Goal: Task Accomplishment & Management: Use online tool/utility

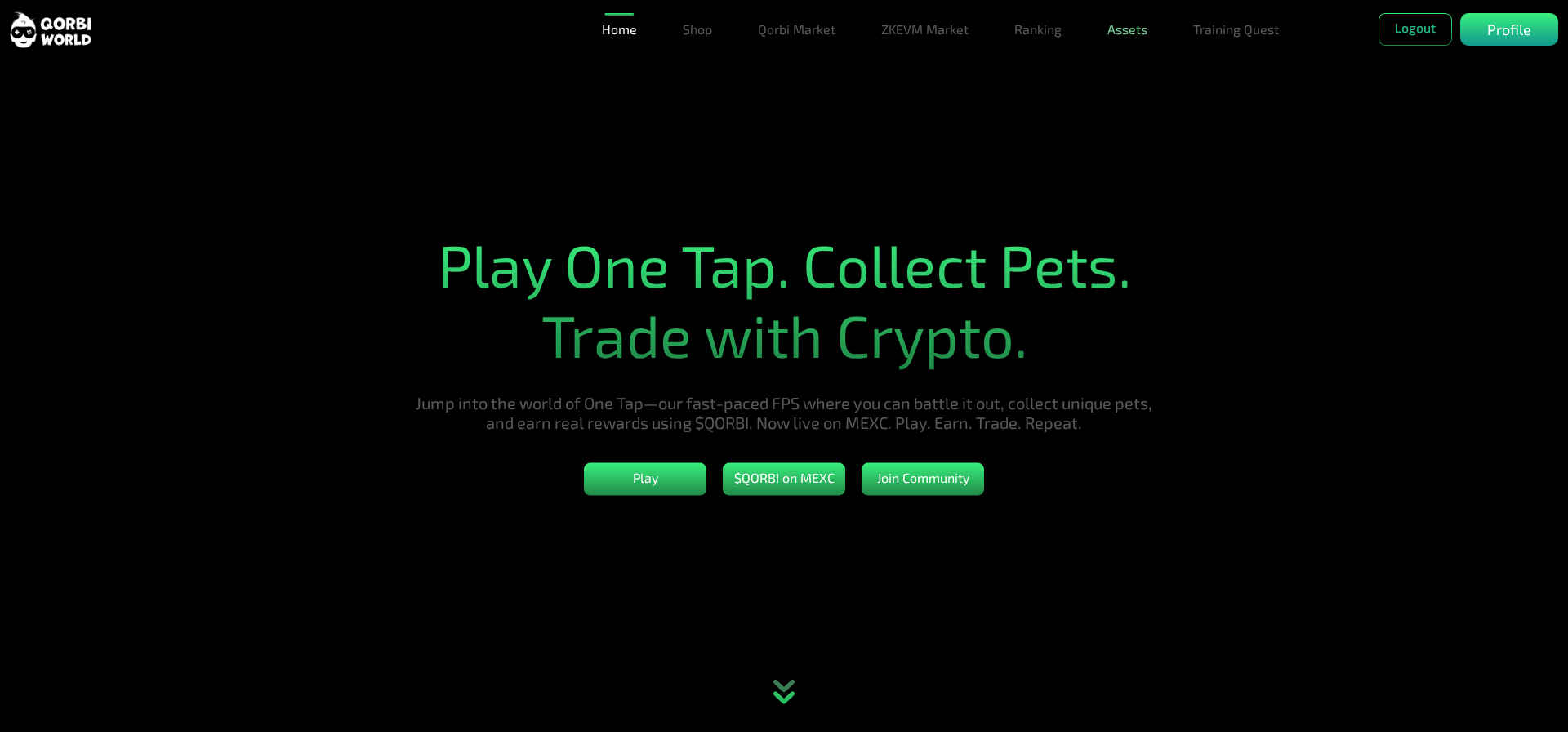
click at [1134, 28] on link "Assets" at bounding box center [1127, 30] width 53 height 33
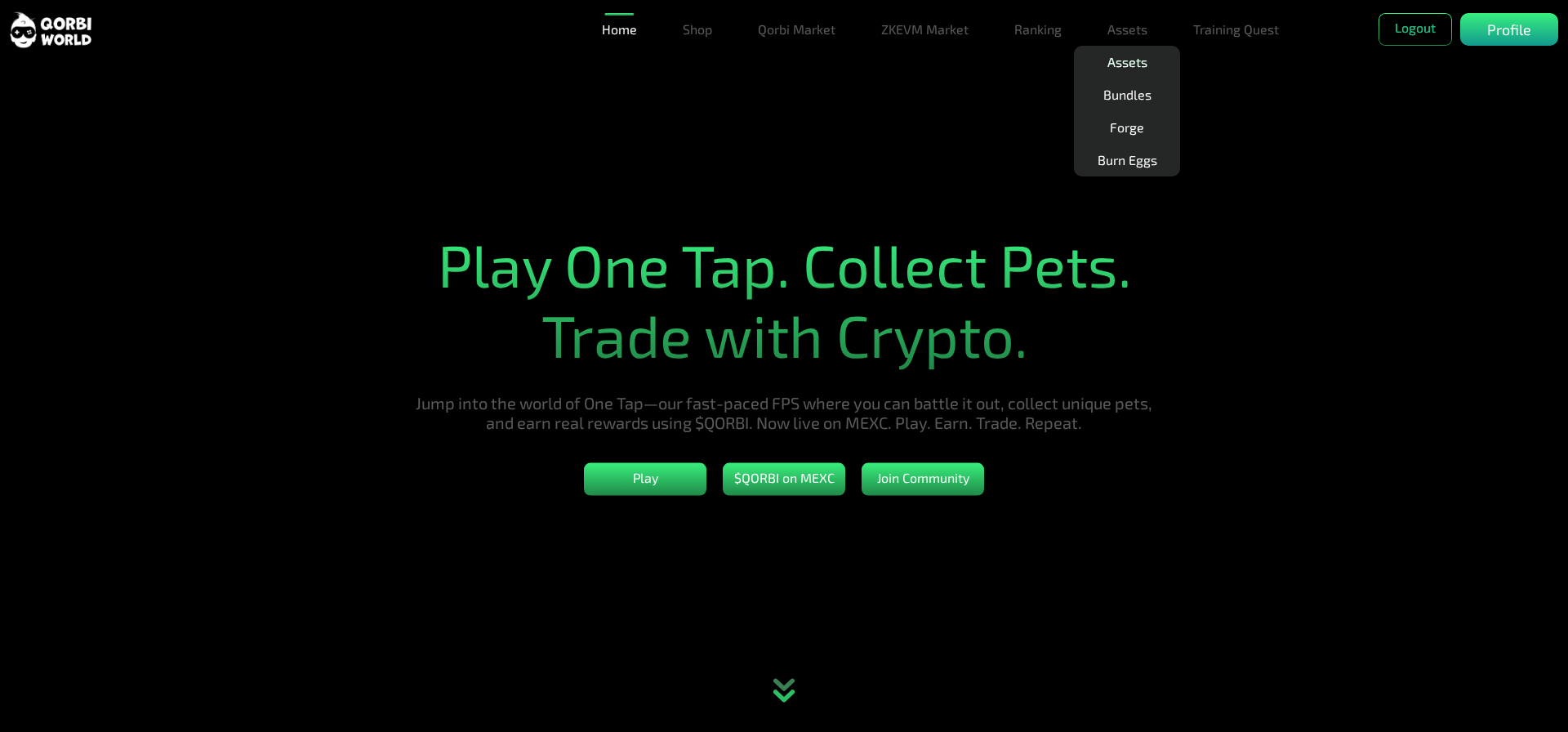
click at [1134, 57] on link "Assets" at bounding box center [1127, 62] width 53 height 33
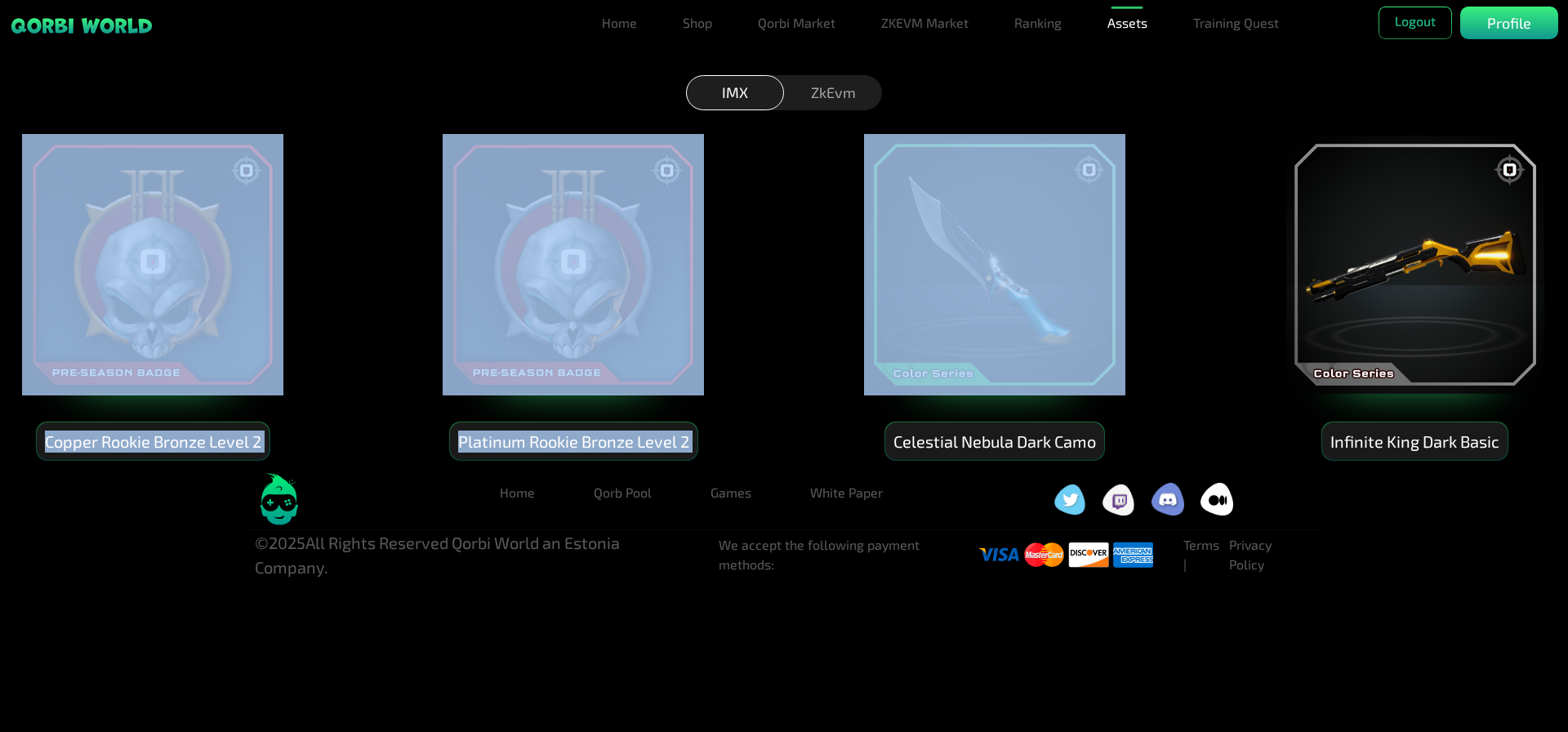
drag, startPoint x: 356, startPoint y: 280, endPoint x: 1042, endPoint y: 329, distance: 687.7
click at [1039, 330] on div "Copper Rookie Bronze Level 2 Platinum Rookie Bronze Level 2 Celestial Nebula Da…" at bounding box center [784, 285] width 1568 height 352
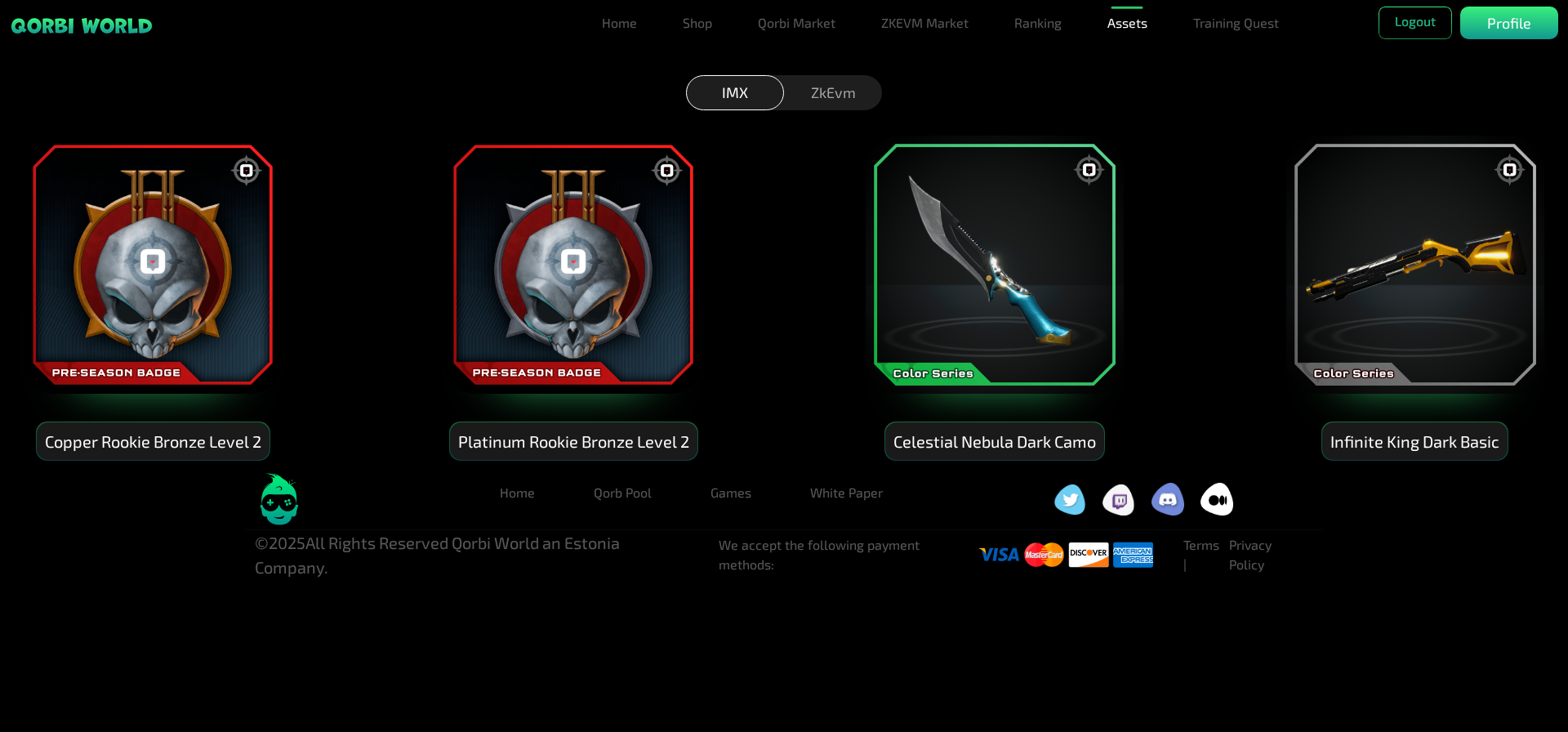
drag, startPoint x: 1216, startPoint y: 301, endPoint x: 1089, endPoint y: 225, distance: 148.0
click at [1217, 298] on div "Copper Rookie Bronze Level 2 Platinum Rookie Bronze Level 2 Celestial Nebula Da…" at bounding box center [784, 285] width 1568 height 352
click at [844, 83] on div "ZkEvm" at bounding box center [833, 93] width 98 height 35
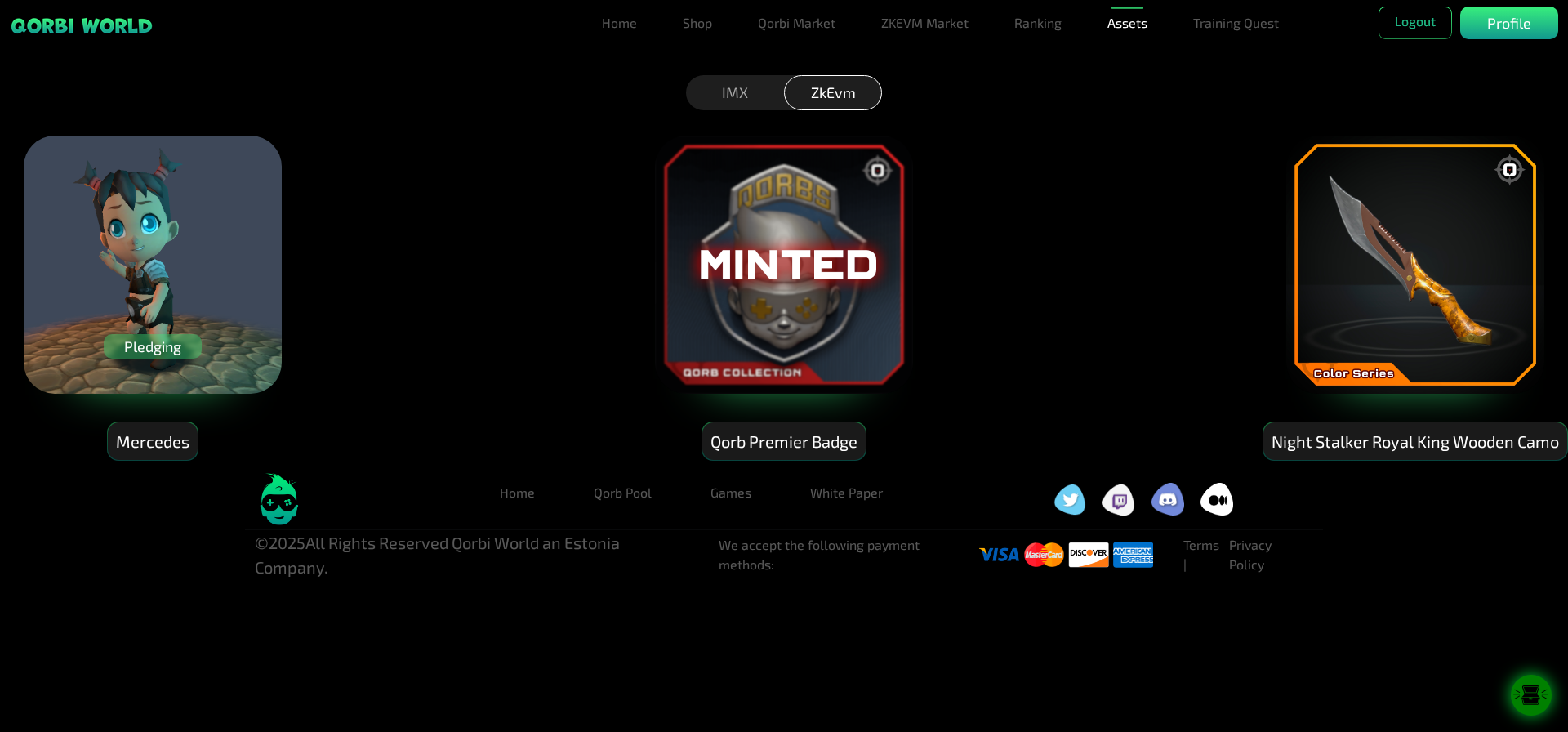
click at [174, 280] on img at bounding box center [152, 264] width 261 height 261
click at [144, 348] on div "Pledging" at bounding box center [153, 347] width 98 height 25
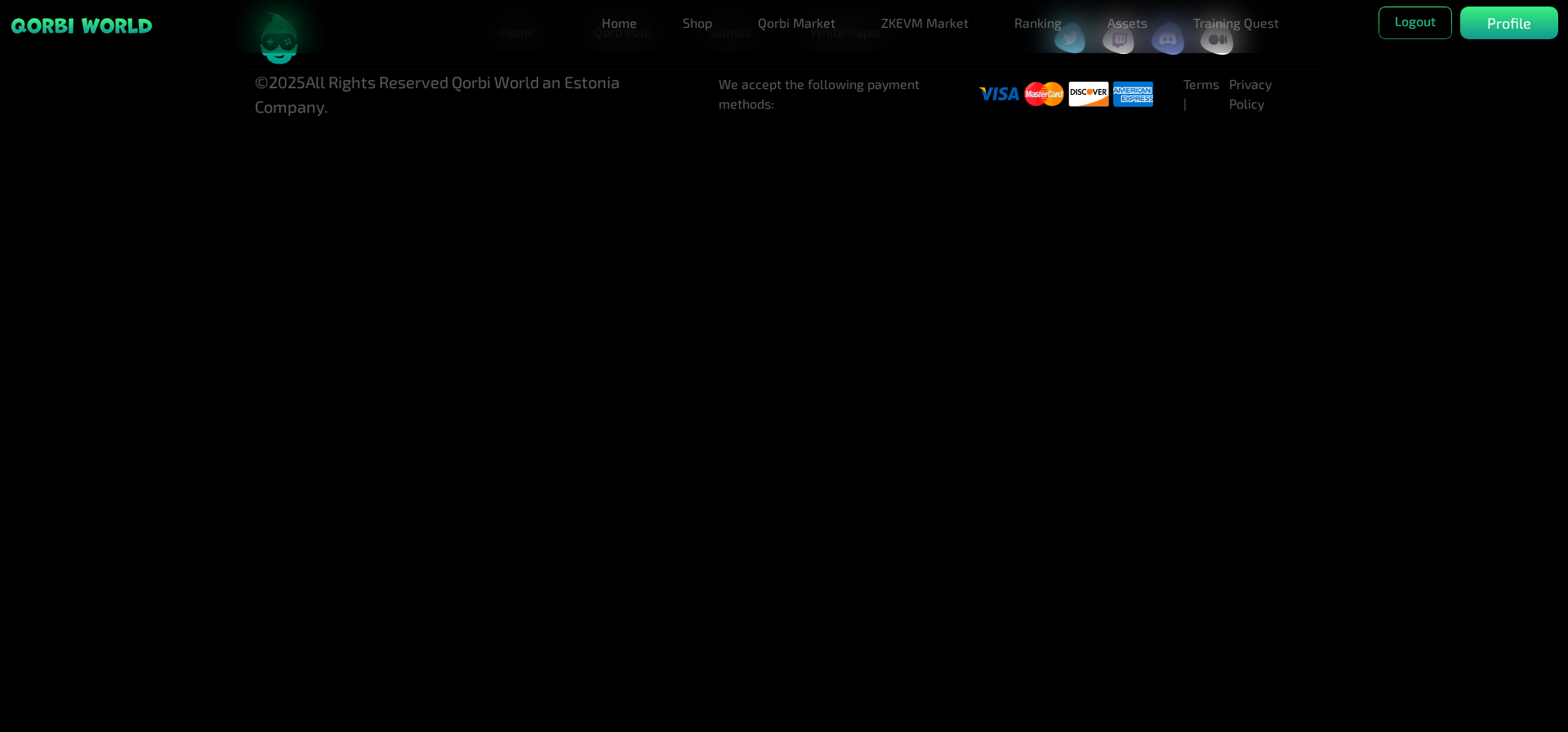
click at [657, 119] on html "Home Shop Qorbi Market ZKEVM Market Ranking Assets Assets Bundles Forge Burn Eg…" at bounding box center [784, 59] width 1568 height 119
click at [1140, 25] on link "Assets" at bounding box center [1127, 23] width 53 height 33
click at [1126, 57] on link "Assets" at bounding box center [1127, 56] width 53 height 33
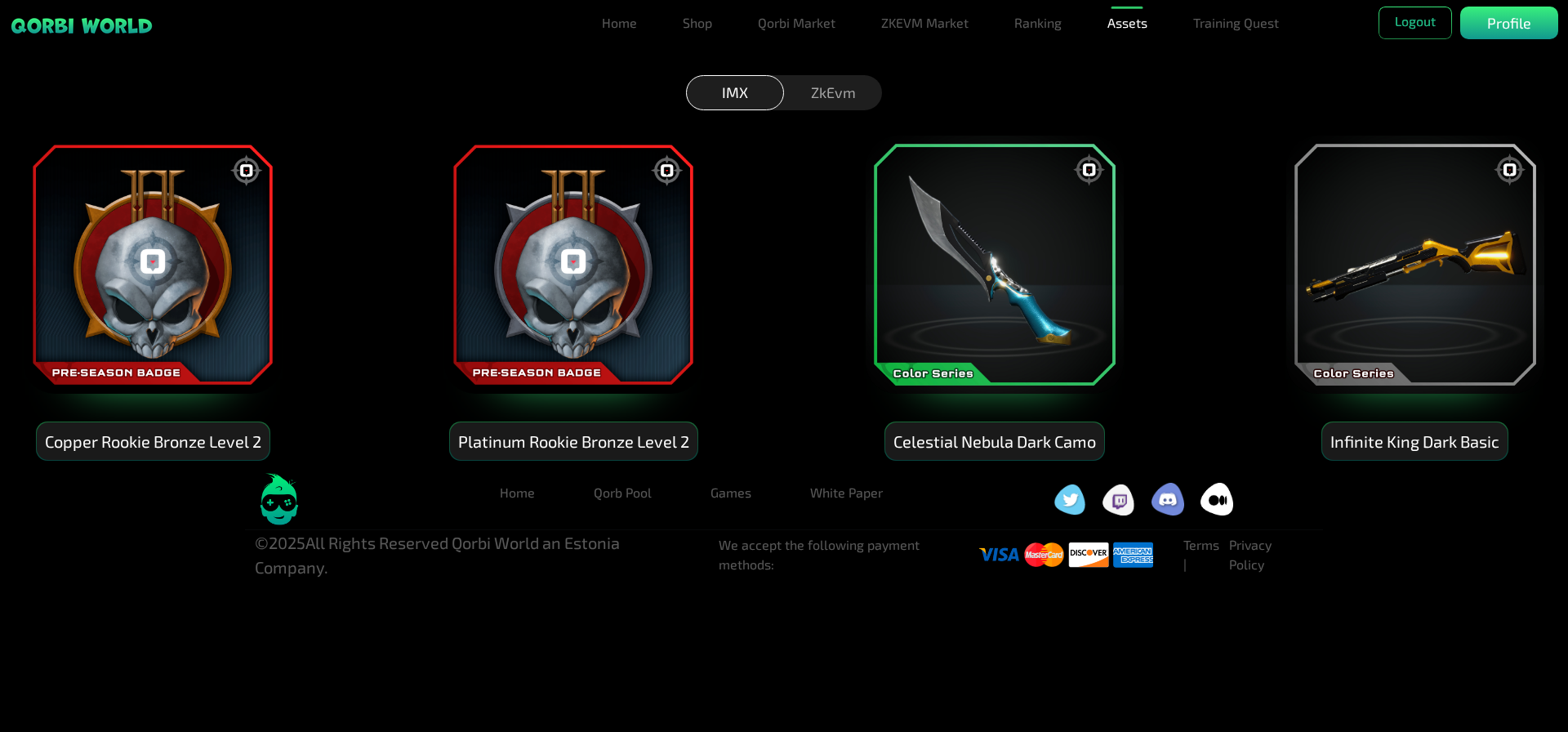
click at [840, 98] on div "ZkEvm" at bounding box center [833, 93] width 98 height 35
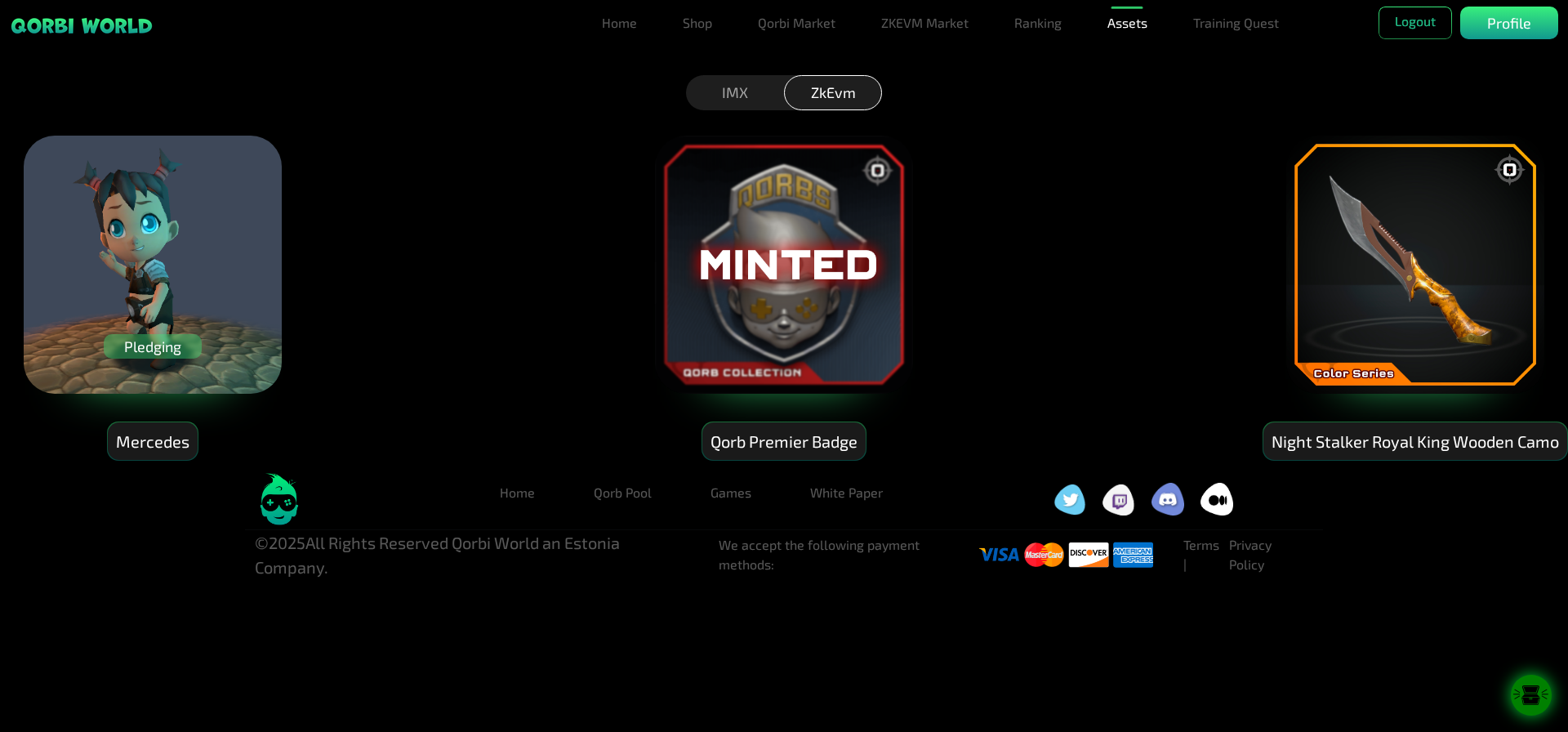
click at [141, 351] on div "Pledging" at bounding box center [153, 347] width 98 height 25
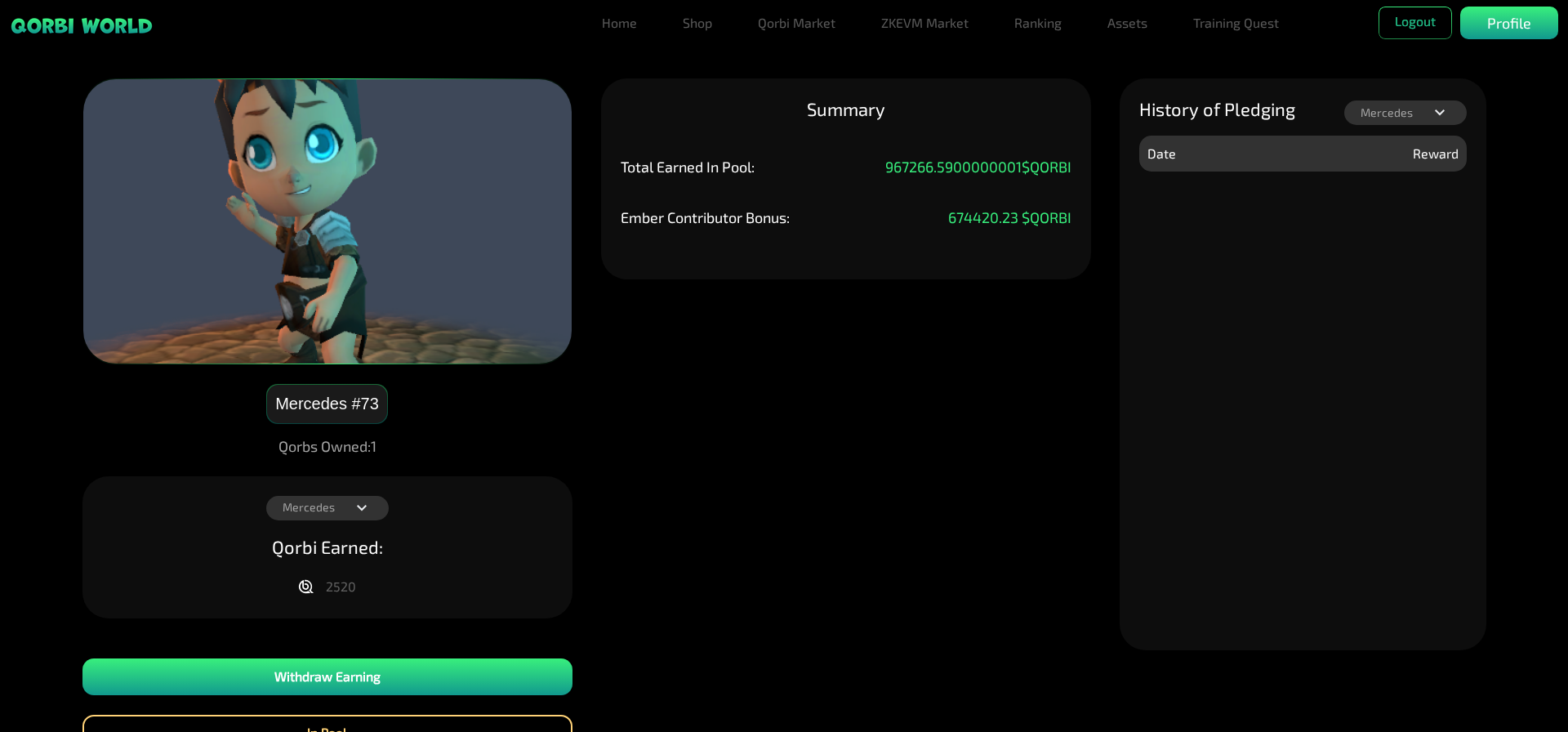
click at [1402, 104] on div "[PERSON_NAME]" at bounding box center [1406, 113] width 123 height 25
